Goal: Task Accomplishment & Management: Manage account settings

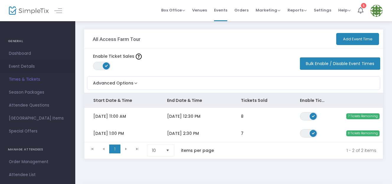
click at [26, 68] on span "Event Details" at bounding box center [38, 67] width 58 height 8
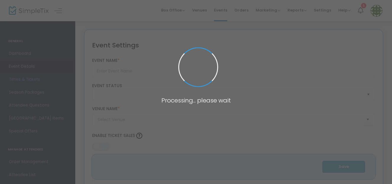
type input "All Access Farm Tour"
type textarea "Enjoy an all-access farm adventure with hands-on time with Highland cows, goats…"
type input "7.000 %"
type input "Buy Tickets"
type input "[GEOGRAPHIC_DATA]"
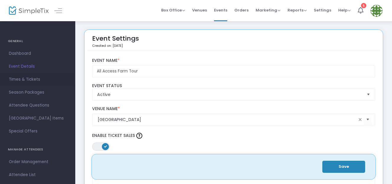
click at [31, 78] on span "Times & Tickets" at bounding box center [38, 80] width 58 height 8
